Goal: Task Accomplishment & Management: Use online tool/utility

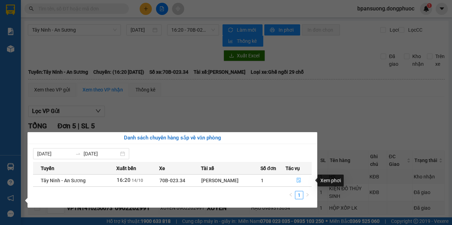
click at [293, 177] on button "button" at bounding box center [299, 180] width 26 height 11
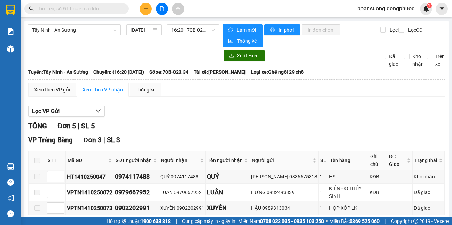
scroll to position [154, 0]
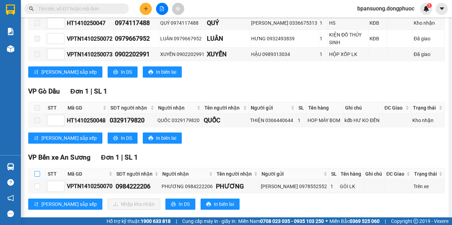
click at [39, 171] on input "checkbox" at bounding box center [37, 174] width 6 height 6
checkbox input "true"
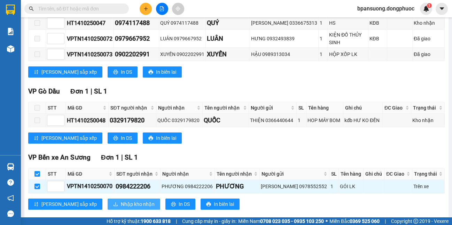
click at [121, 200] on span "Nhập kho nhận" at bounding box center [138, 204] width 34 height 8
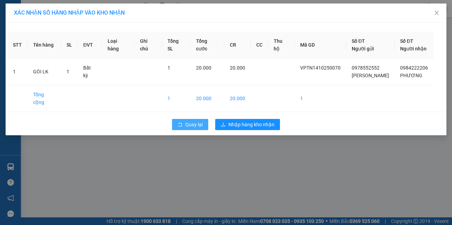
click at [198, 121] on span "Quay lại" at bounding box center [193, 125] width 17 height 8
